Goal: Book appointment/travel/reservation

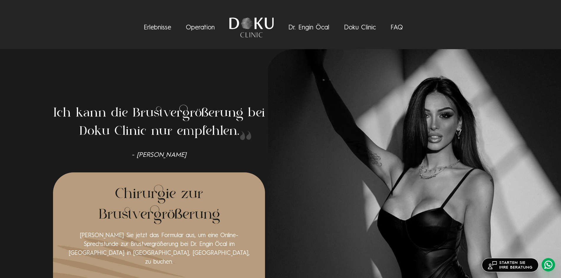
click at [202, 29] on link "Operation" at bounding box center [200, 27] width 29 height 6
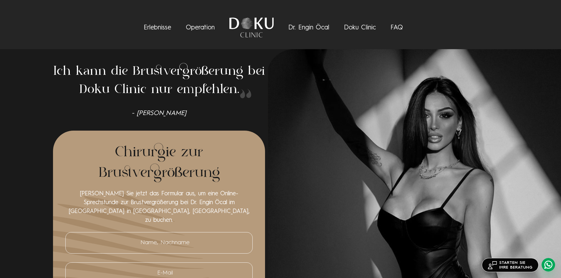
click at [198, 26] on link "Operation" at bounding box center [200, 27] width 29 height 6
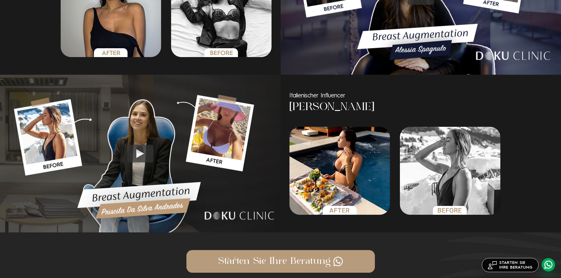
scroll to position [640, 0]
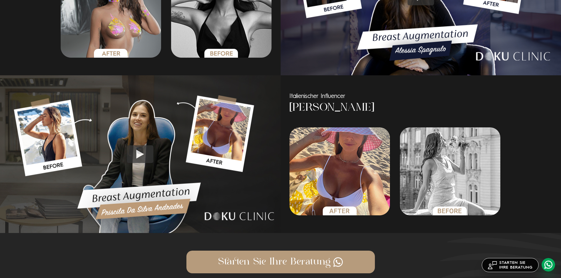
click at [514, 268] on link "STARTEN SIE IHRE BERATUNG" at bounding box center [510, 265] width 57 height 14
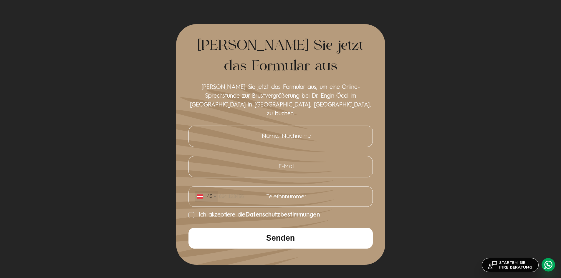
scroll to position [2220, 0]
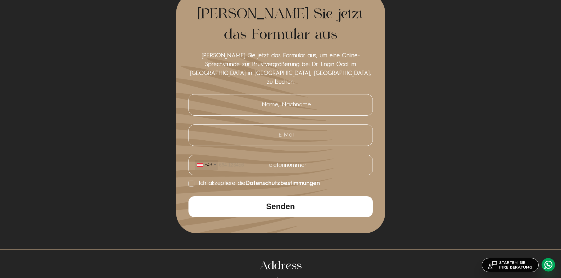
scroll to position [1188, 0]
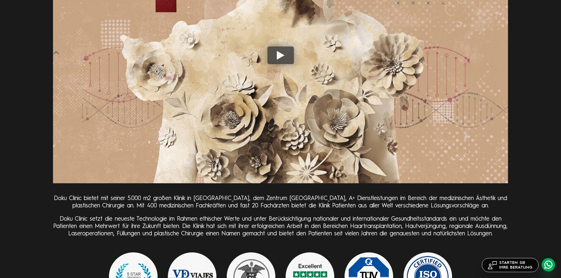
scroll to position [1556, 0]
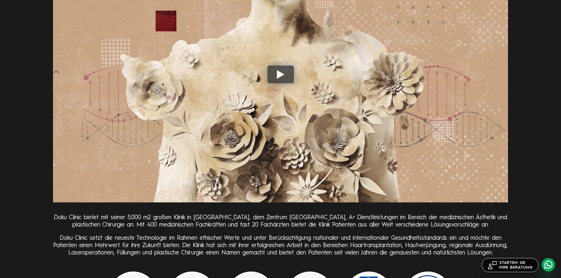
click at [194, 54] on img at bounding box center [280, 75] width 455 height 256
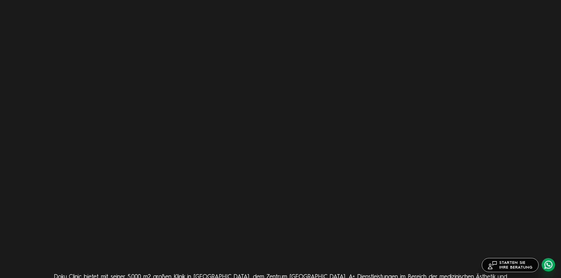
scroll to position [1497, 0]
click at [38, 122] on section "Mehr anfordern Willkommen bei Doku Clinic Doku Clinic bietet mit seiner 5.000 m…" at bounding box center [280, 179] width 561 height 469
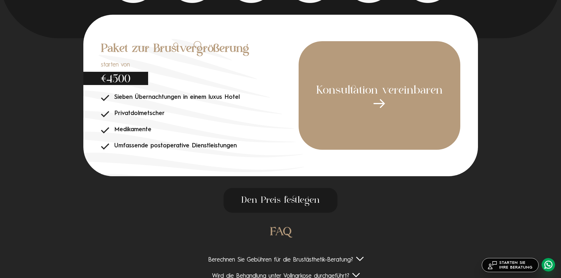
scroll to position [1874, 0]
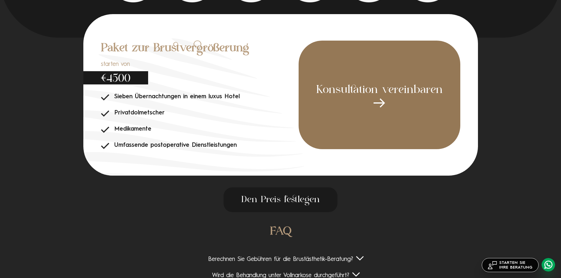
click at [352, 88] on div "Konsultation vereinbaren" at bounding box center [380, 95] width 162 height 109
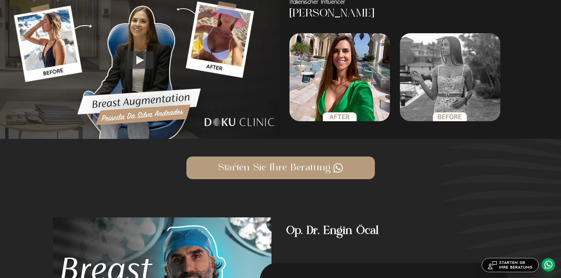
scroll to position [746, 0]
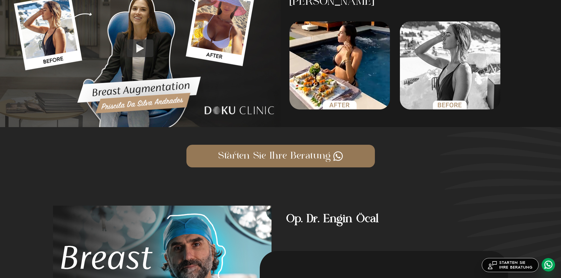
click at [339, 155] on img at bounding box center [338, 156] width 9 height 10
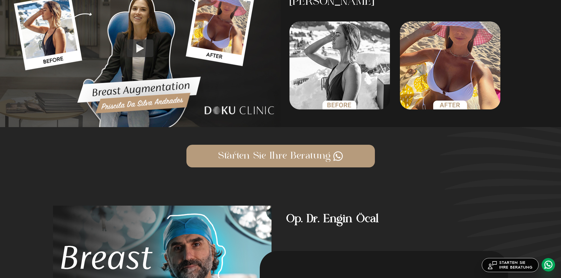
scroll to position [2220, 0]
